Goal: Information Seeking & Learning: Check status

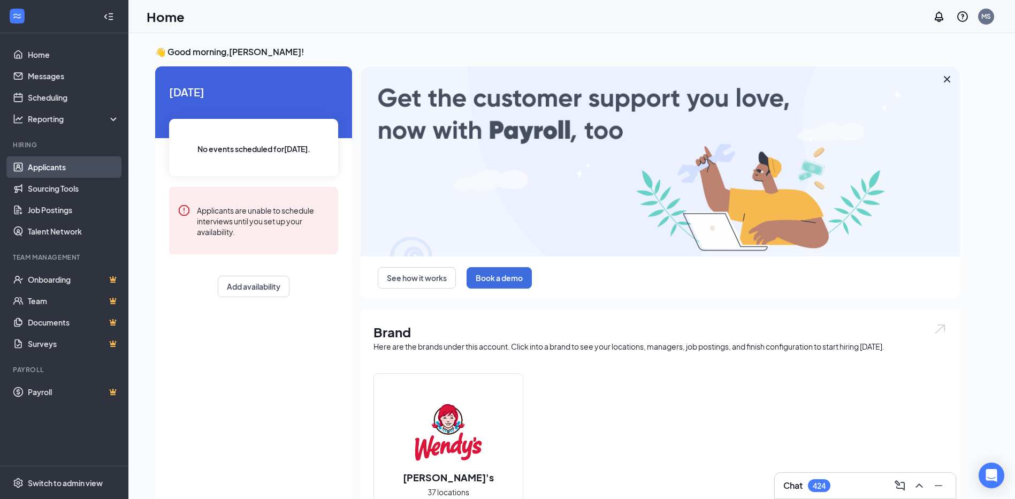
click at [63, 165] on link "Applicants" at bounding box center [74, 166] width 92 height 21
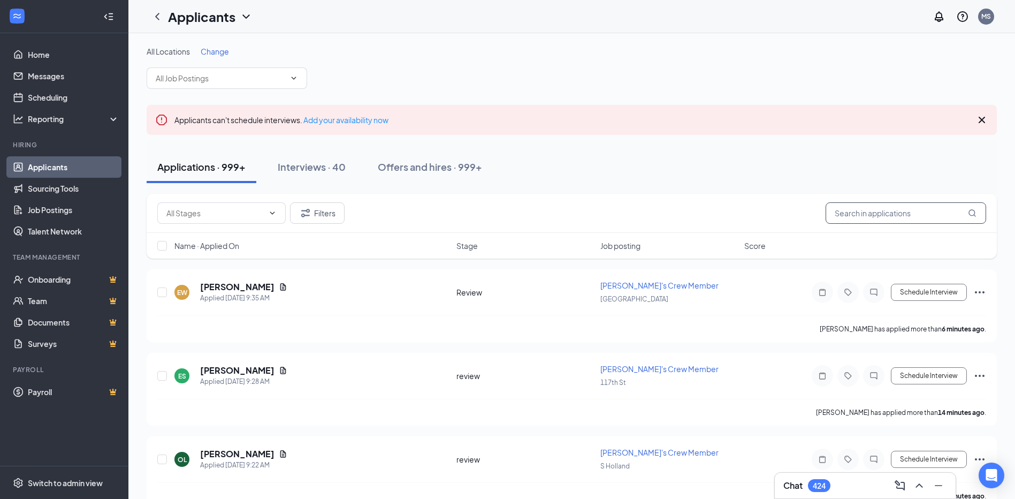
click at [943, 211] on input "text" at bounding box center [906, 212] width 161 height 21
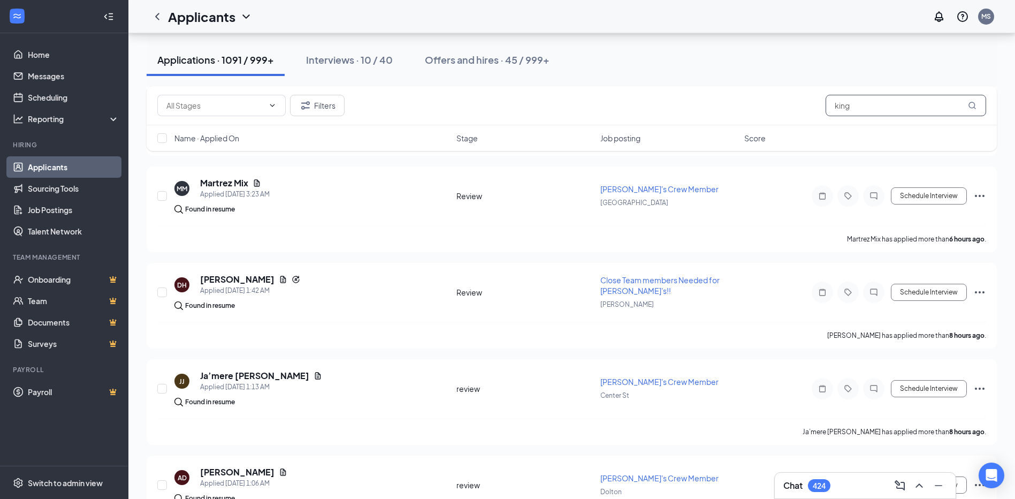
scroll to position [147, 0]
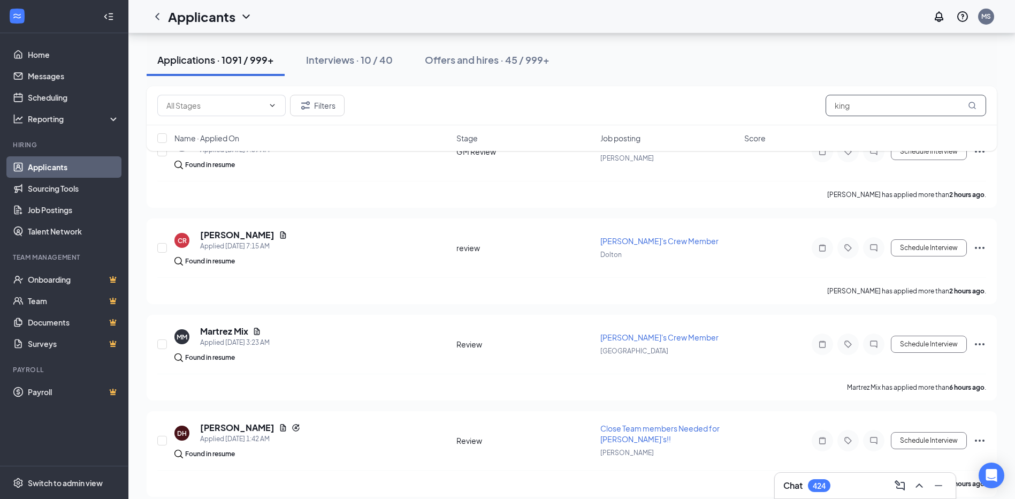
drag, startPoint x: 867, startPoint y: 105, endPoint x: 796, endPoint y: 111, distance: 71.4
click at [796, 111] on div "Filters king" at bounding box center [571, 105] width 829 height 21
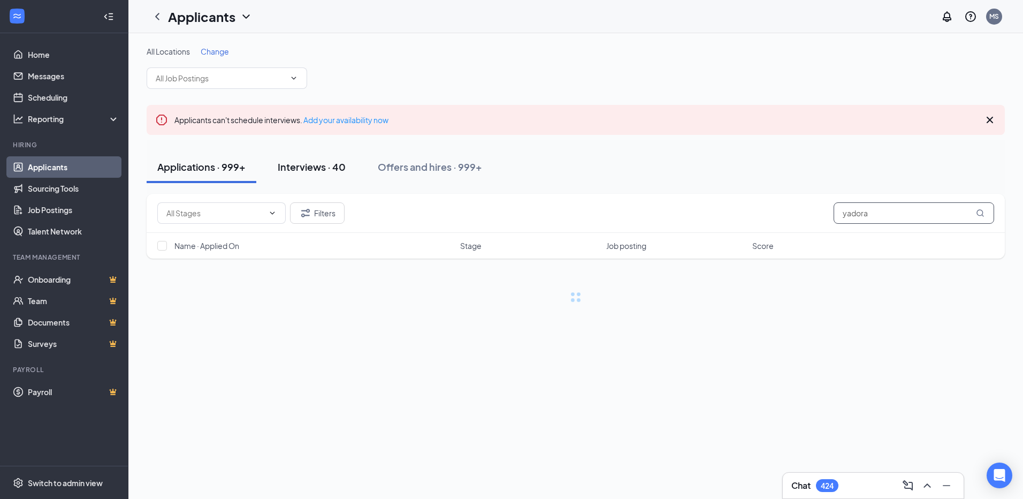
type input "yadora"
click at [301, 161] on div "Interviews · 40" at bounding box center [312, 166] width 68 height 13
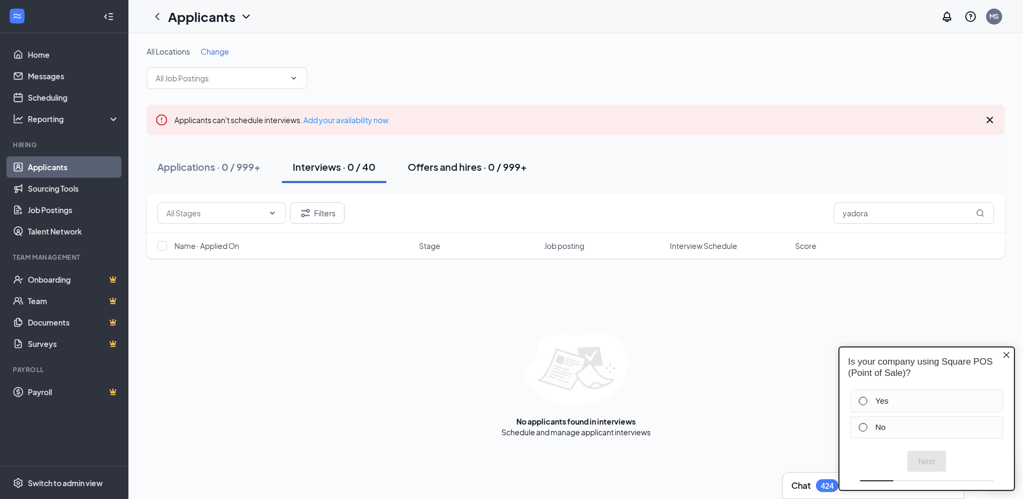
click at [405, 164] on button "Offers and hires · 0 / 999+" at bounding box center [467, 167] width 141 height 32
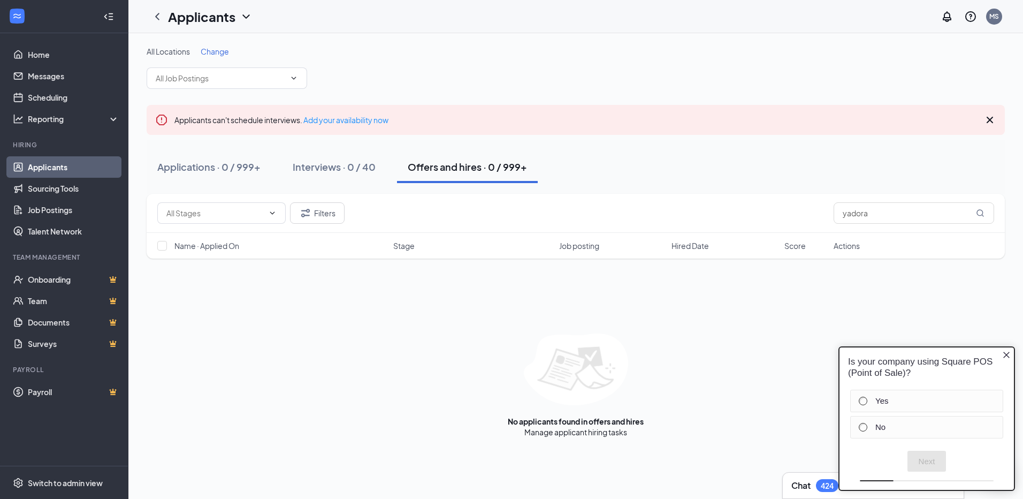
click at [673, 168] on div "Applications · 0 / 999+ Interviews · 0 / 40 Offers and hires · 0 / 999+" at bounding box center [576, 167] width 859 height 32
click at [1007, 354] on icon "Close button" at bounding box center [1007, 355] width 6 height 6
